Goal: Book appointment/travel/reservation

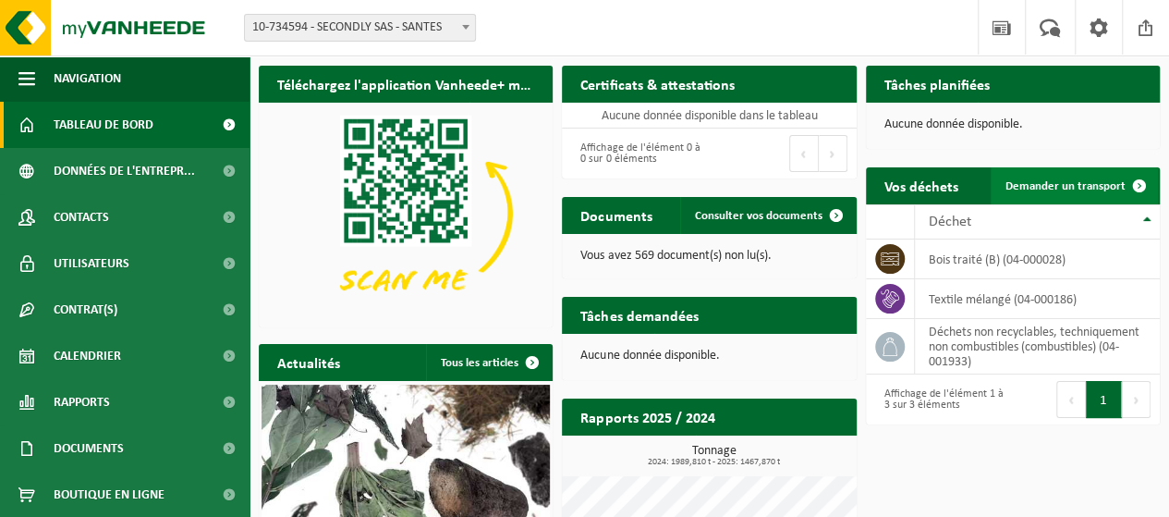
click at [1139, 184] on span at bounding box center [1139, 185] width 37 height 37
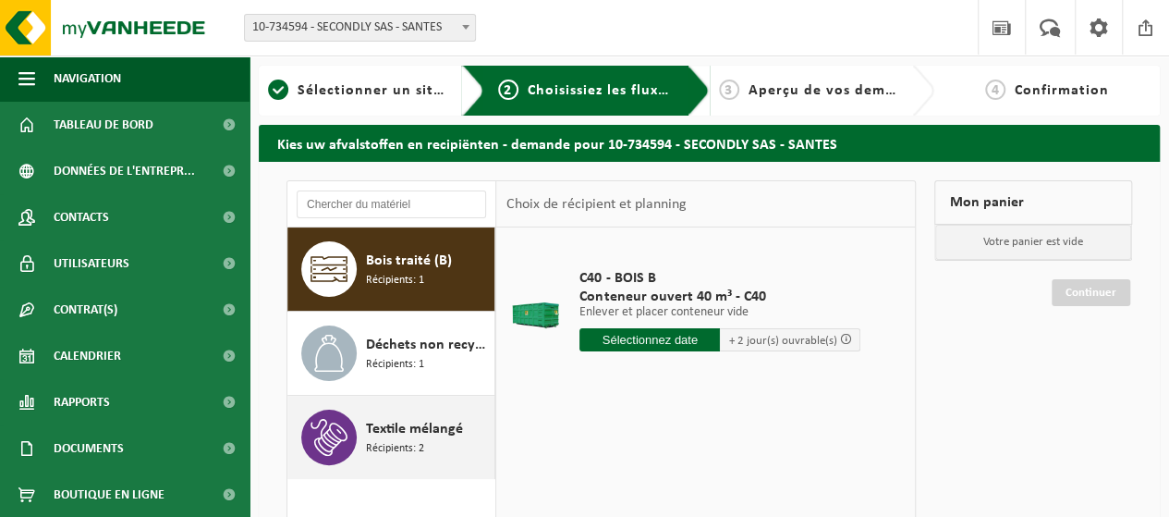
click at [431, 447] on div "Textile mélangé Récipients: 2" at bounding box center [428, 436] width 124 height 55
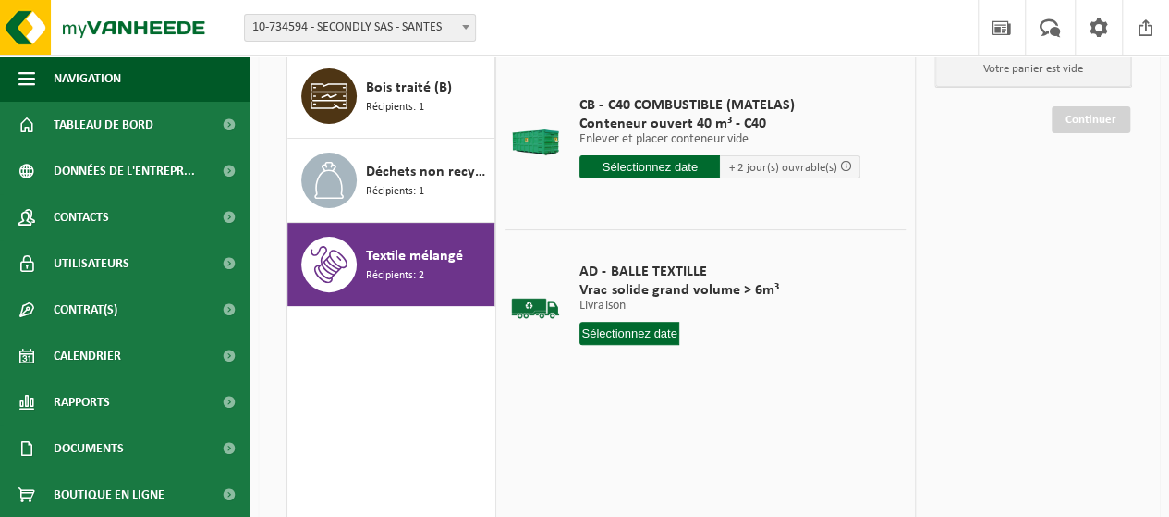
scroll to position [185, 0]
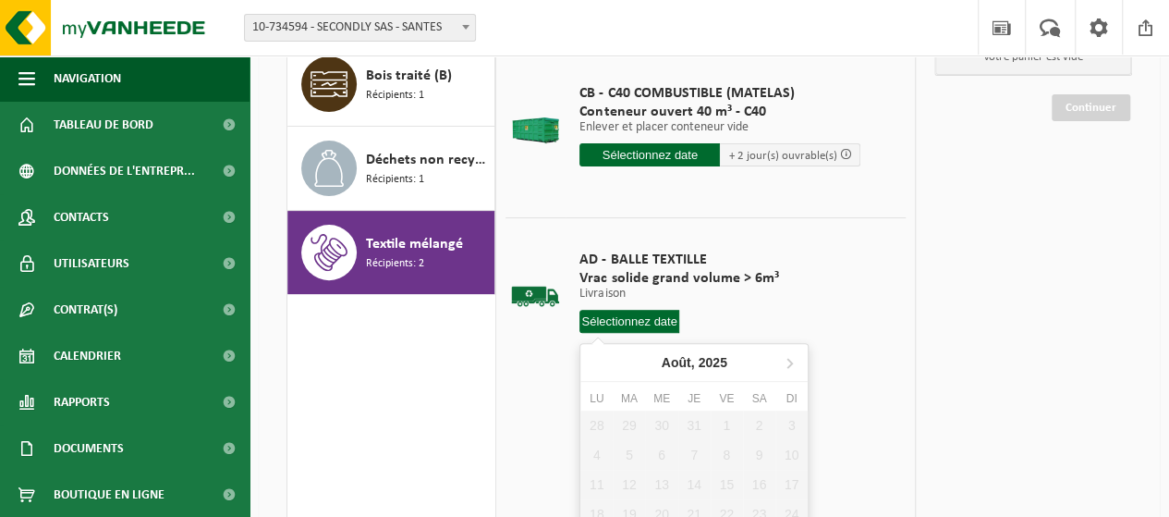
click at [640, 321] on input "text" at bounding box center [629, 321] width 100 height 23
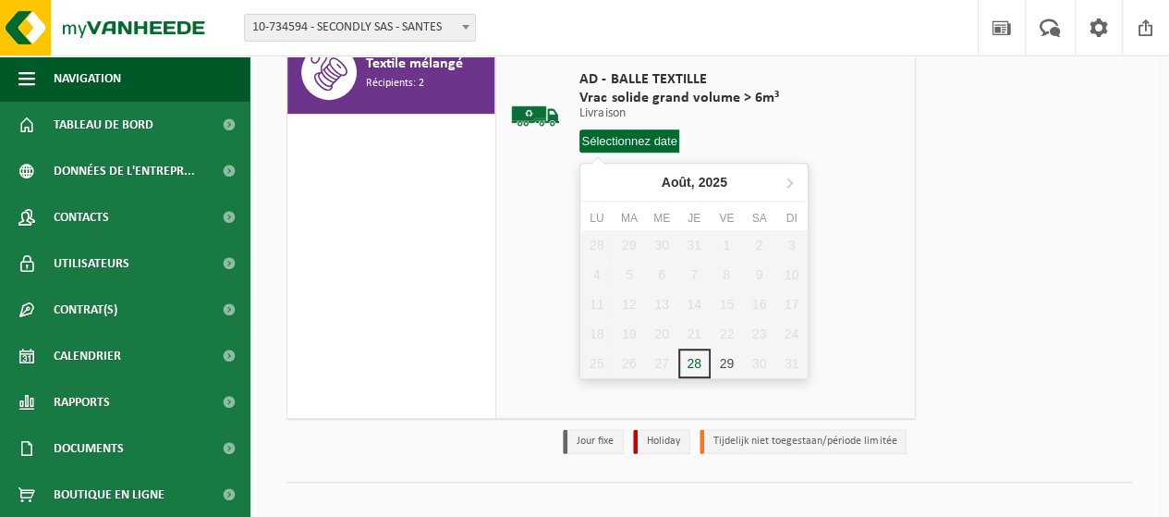
scroll to position [370, 0]
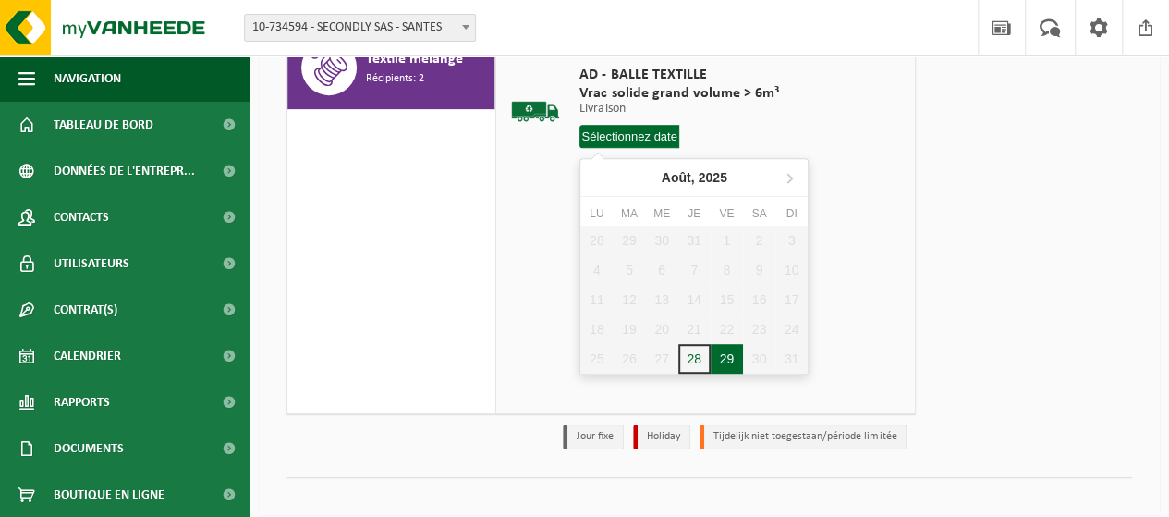
click at [723, 361] on div "29" at bounding box center [727, 359] width 32 height 30
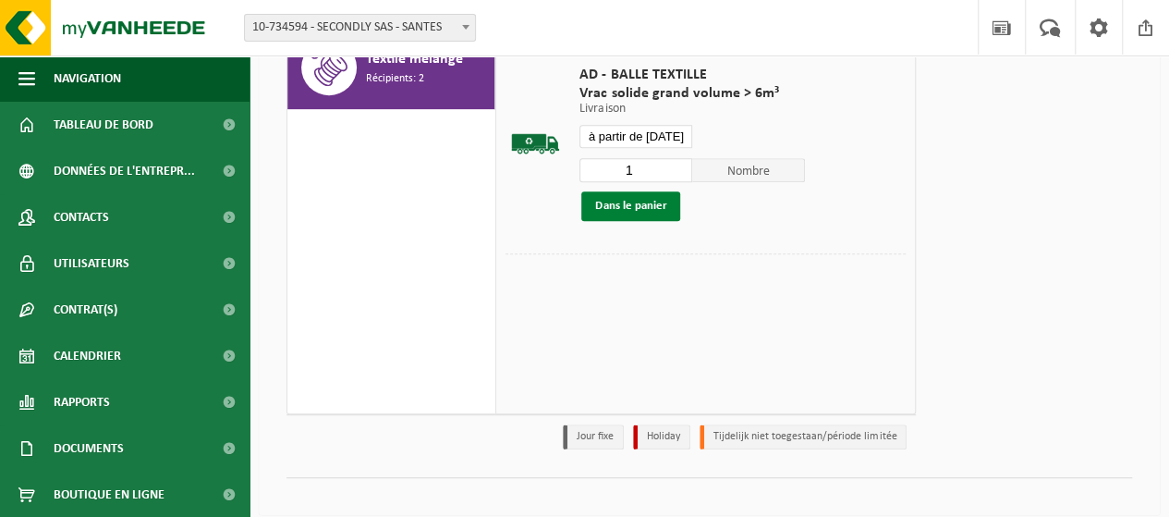
click at [632, 202] on button "Dans le panier" at bounding box center [630, 206] width 99 height 30
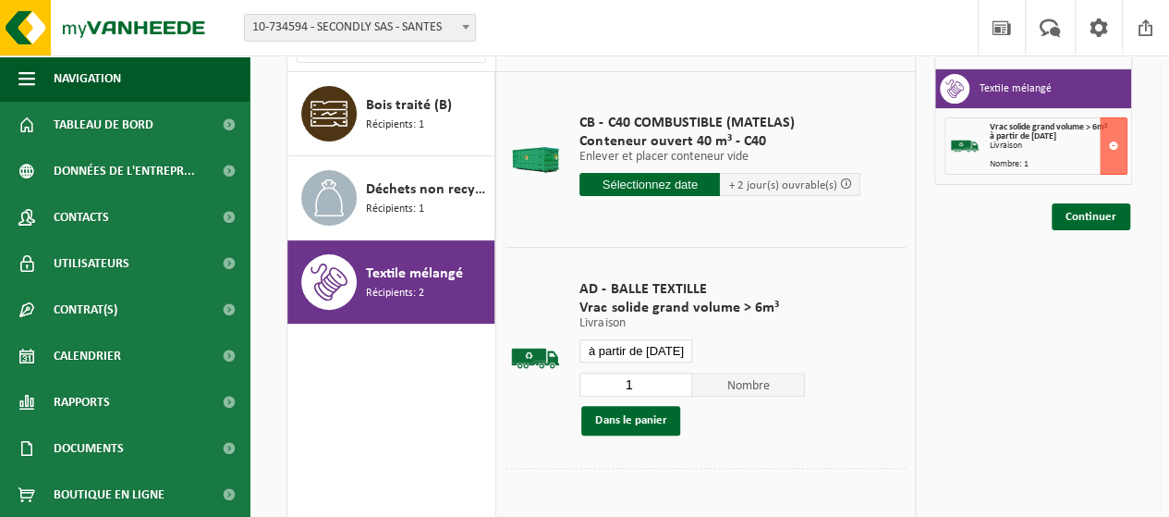
scroll to position [185, 0]
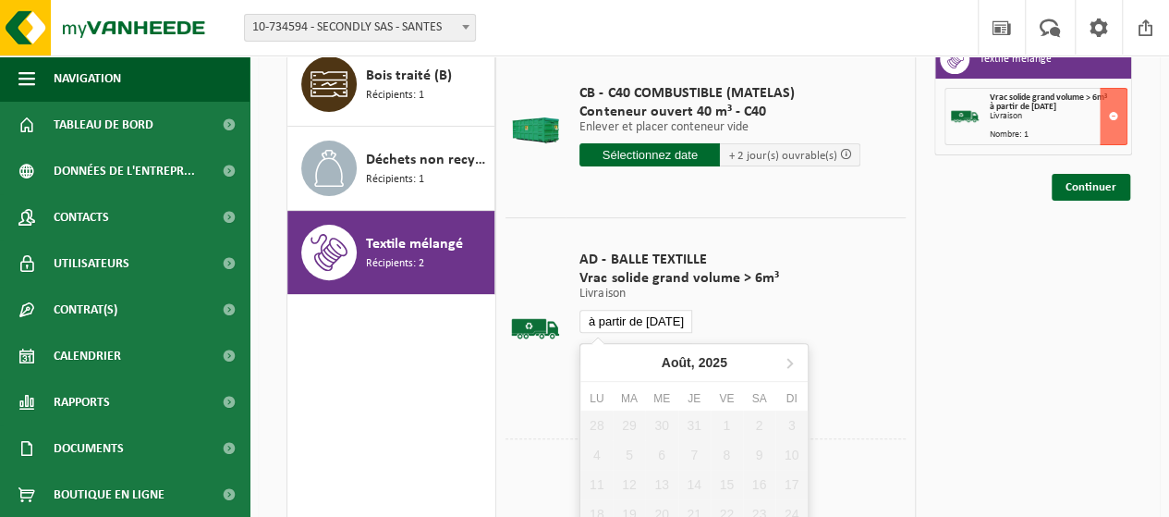
click at [680, 323] on input "à partir de 2025-08-29" at bounding box center [635, 321] width 113 height 23
click at [787, 360] on icon at bounding box center [790, 363] width 30 height 30
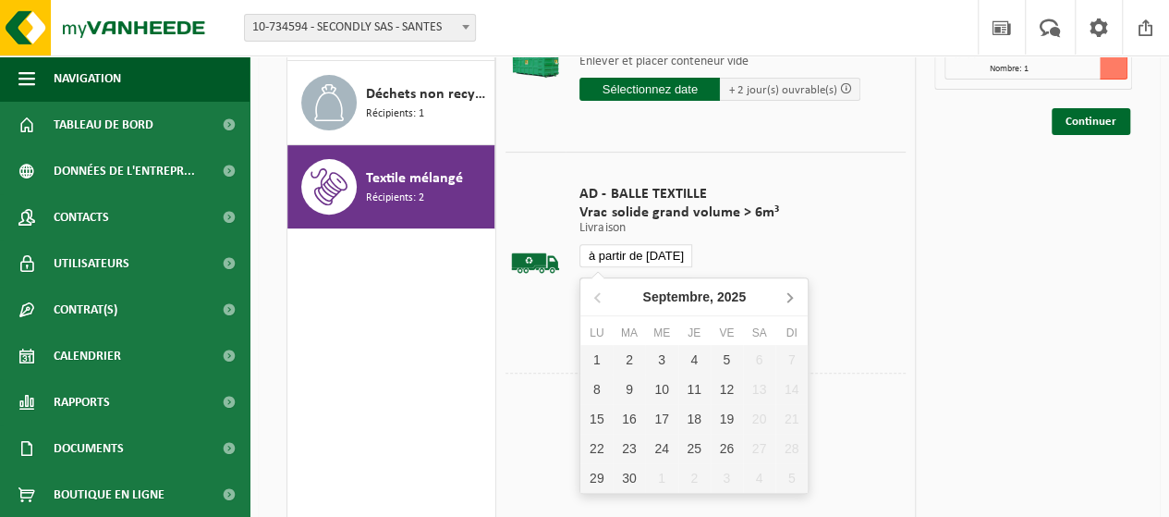
scroll to position [277, 0]
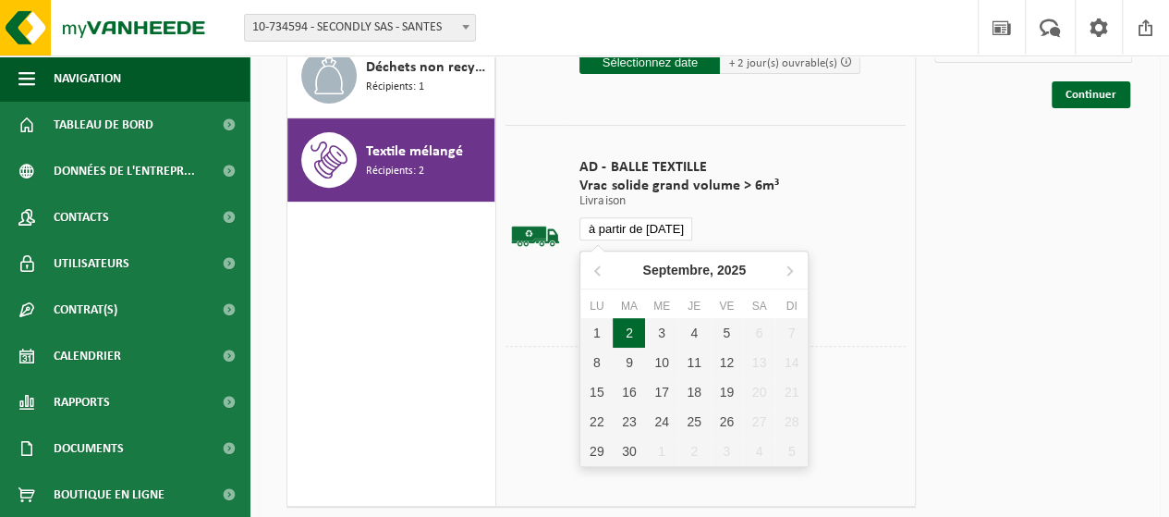
click at [625, 335] on div "2" at bounding box center [629, 333] width 32 height 30
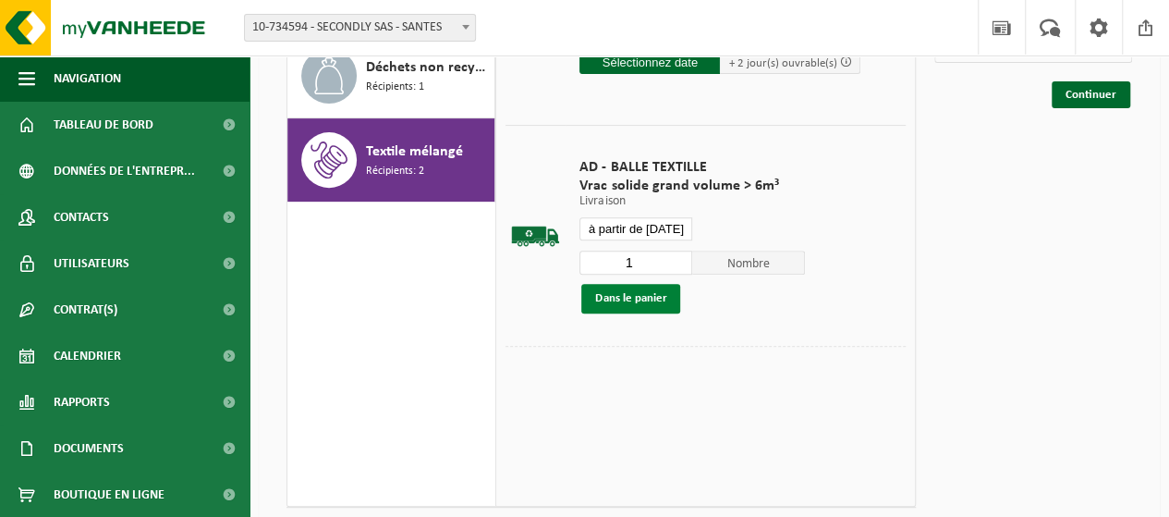
click at [640, 297] on button "Dans le panier" at bounding box center [630, 299] width 99 height 30
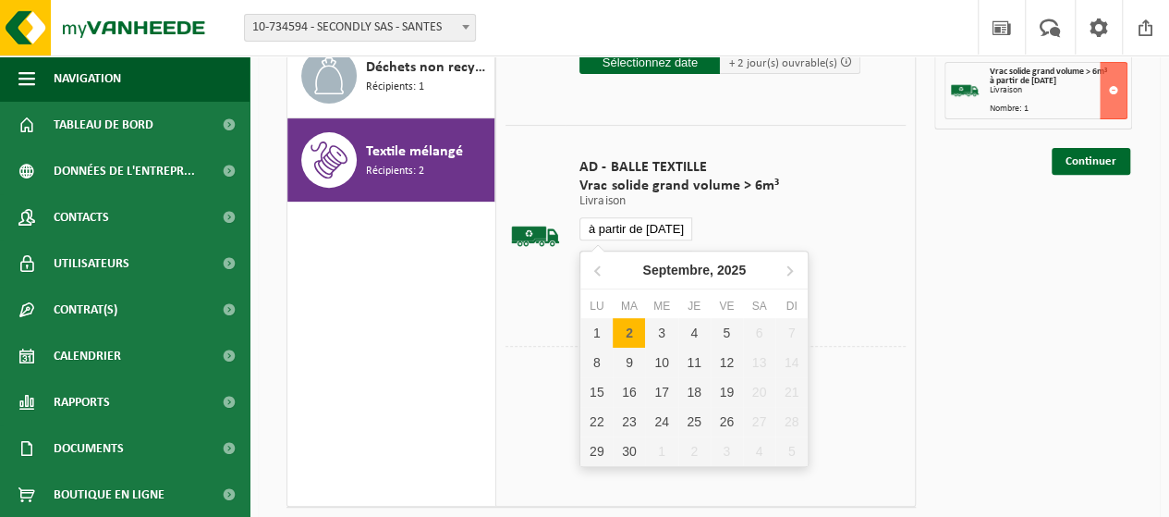
click at [669, 226] on input "à partir de 2025-09-02" at bounding box center [635, 228] width 113 height 23
click at [695, 334] on div "4" at bounding box center [694, 333] width 32 height 30
type input "à partir de 2025-09-04"
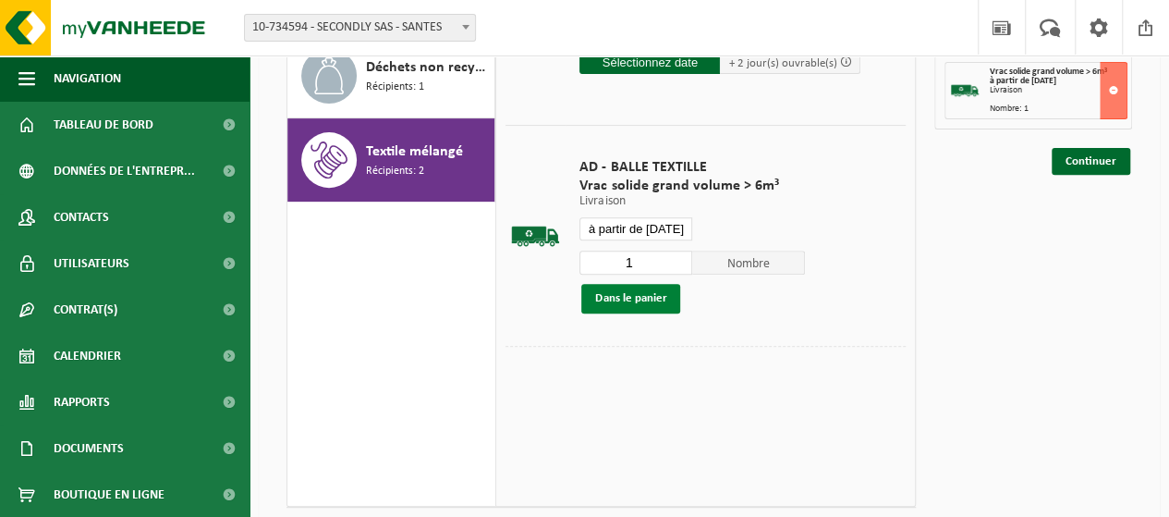
click at [646, 300] on button "Dans le panier" at bounding box center [630, 299] width 99 height 30
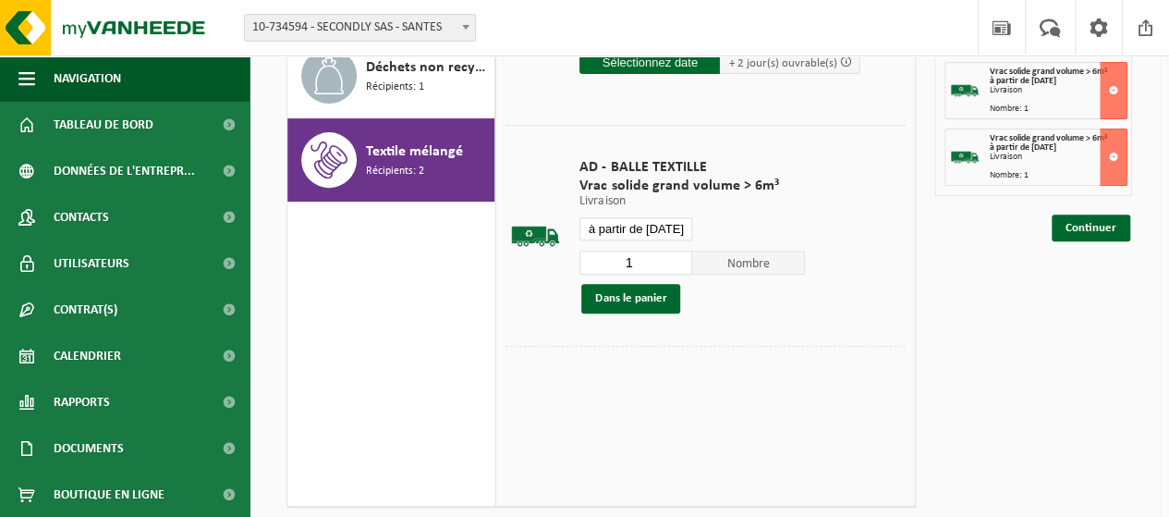
scroll to position [185, 0]
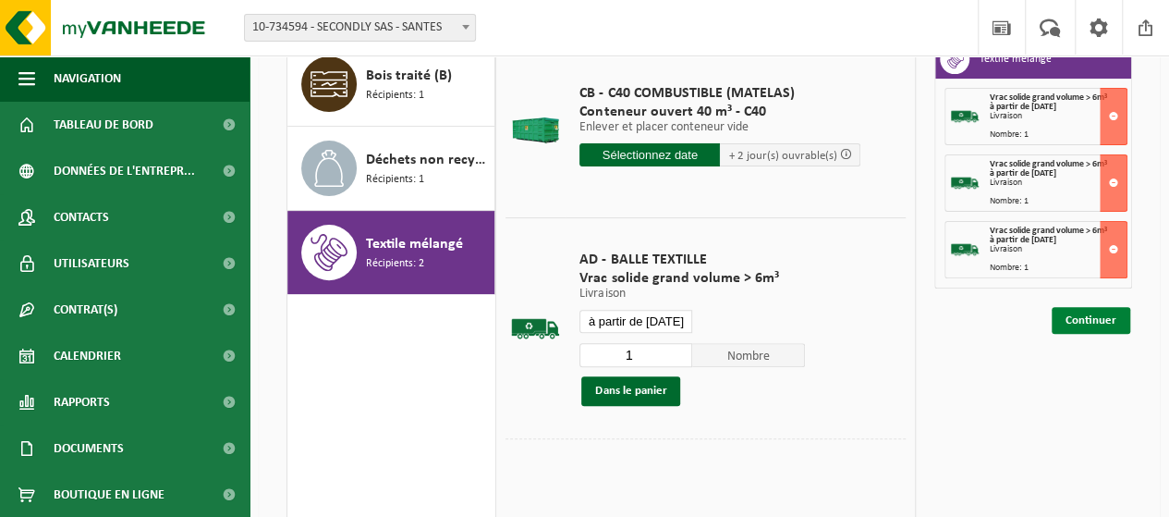
click at [1090, 312] on link "Continuer" at bounding box center [1091, 320] width 79 height 27
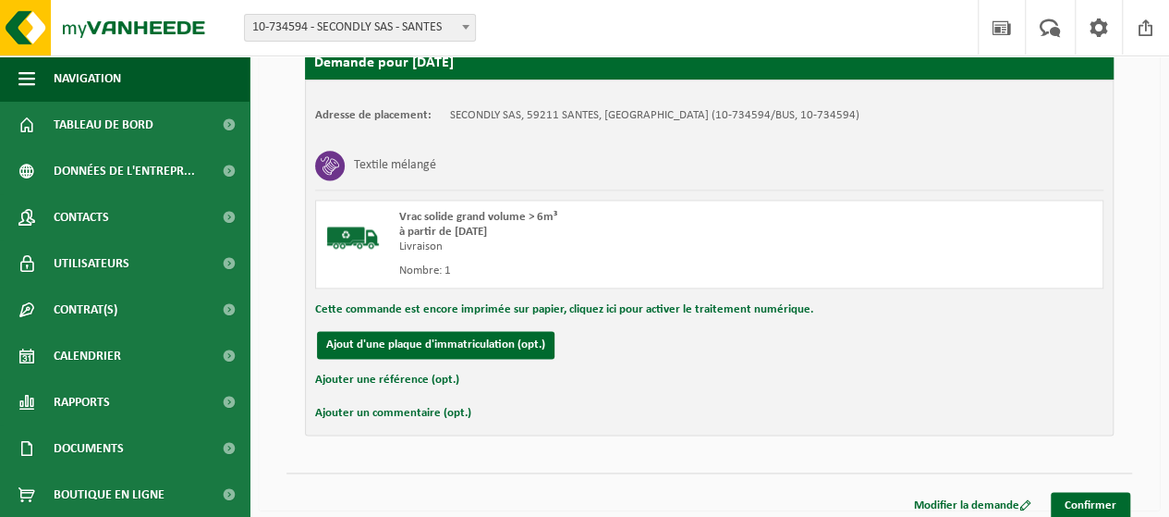
scroll to position [1155, 0]
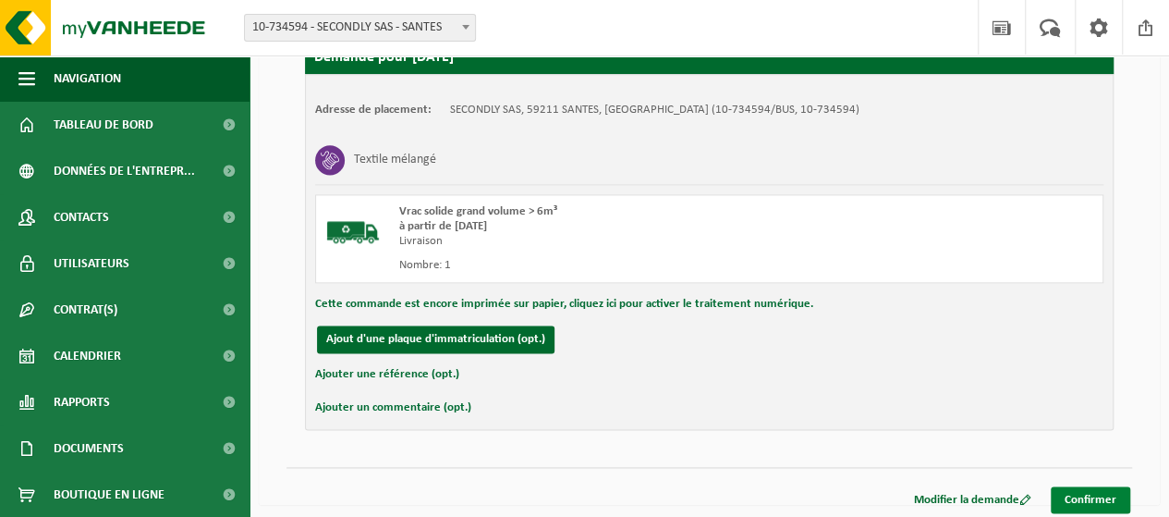
click at [1093, 492] on link "Confirmer" at bounding box center [1090, 499] width 79 height 27
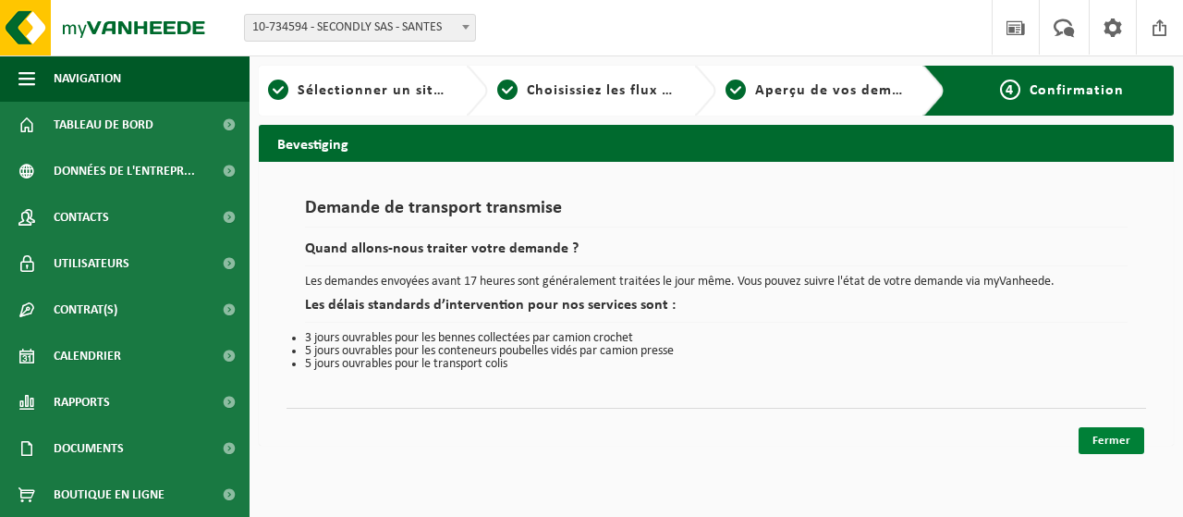
click at [1109, 443] on link "Fermer" at bounding box center [1112, 440] width 66 height 27
